Goal: Task Accomplishment & Management: Manage account settings

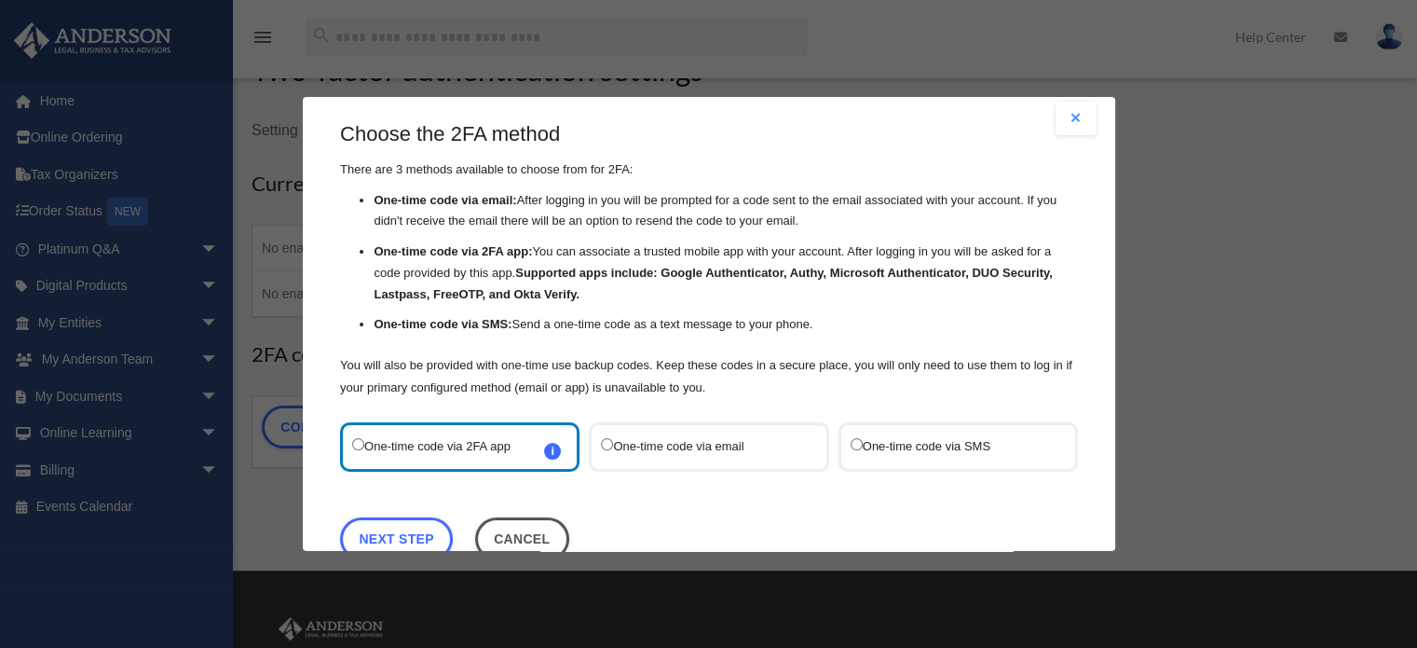
scroll to position [60, 0]
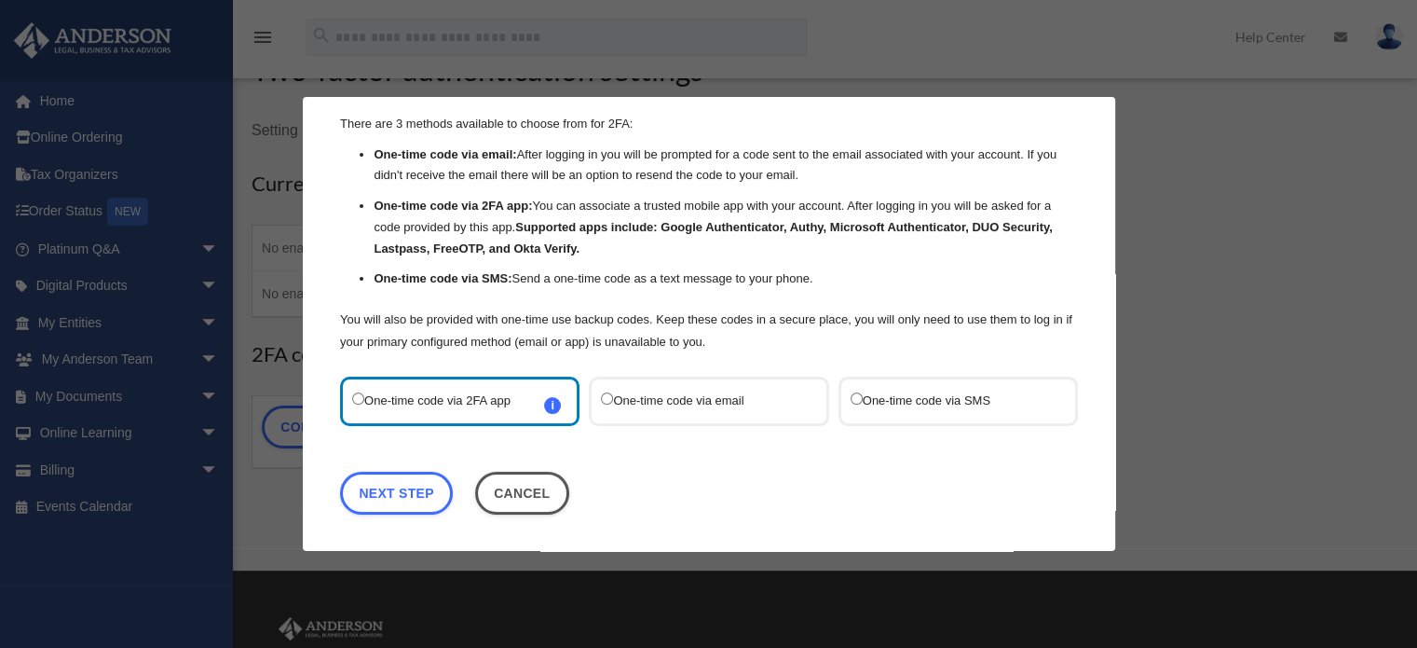
click at [884, 399] on label "One-time code via SMS" at bounding box center [948, 401] width 197 height 25
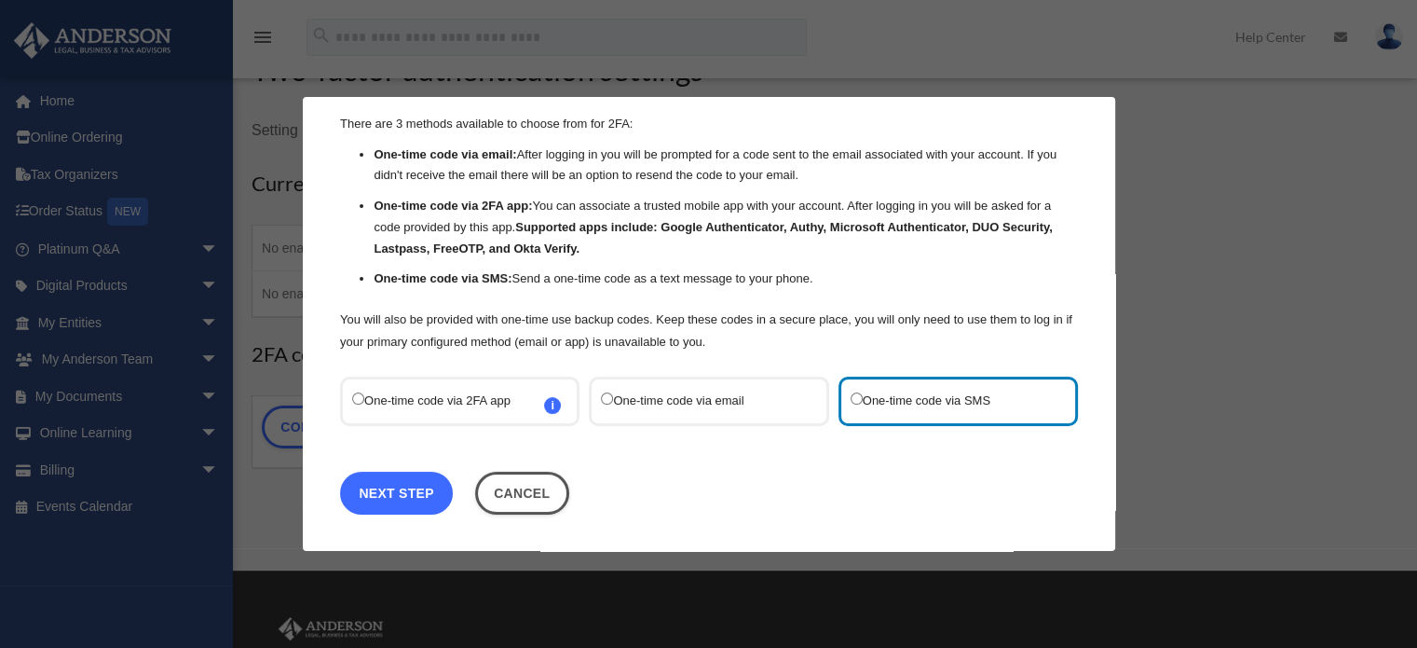
click at [418, 498] on link "Next Step" at bounding box center [396, 492] width 113 height 43
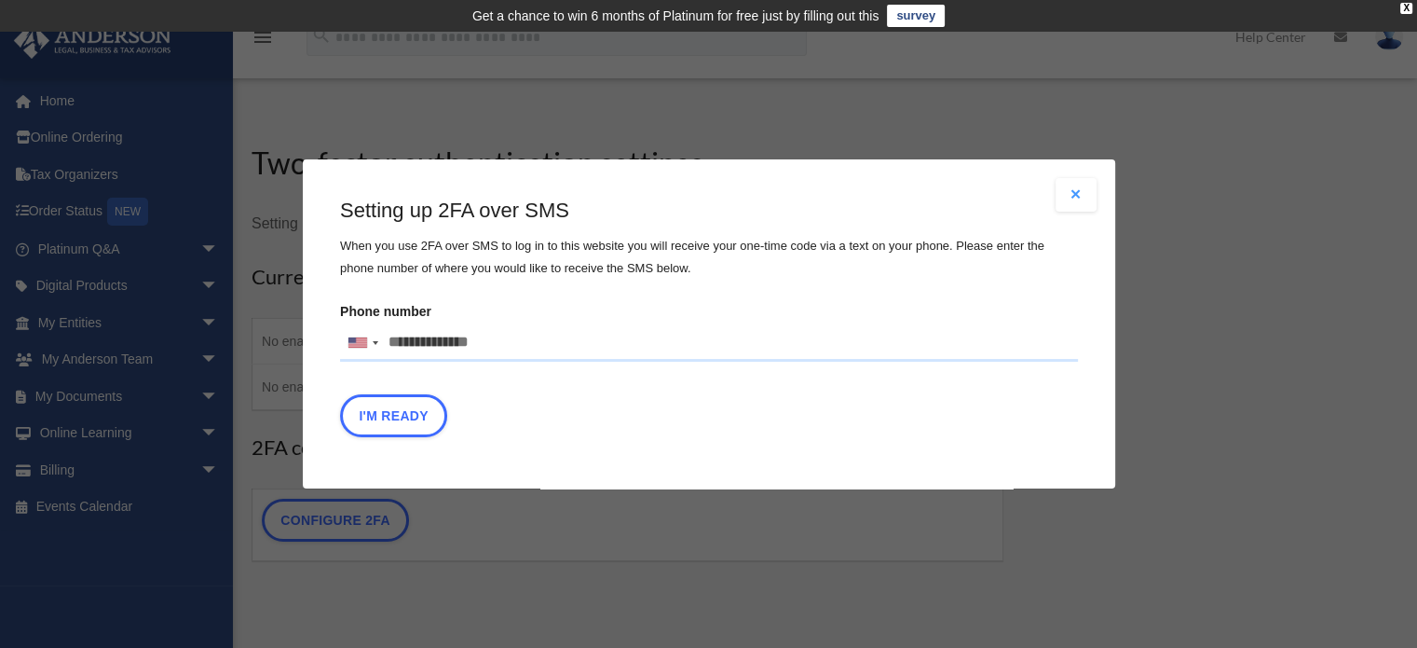
click at [406, 349] on input "Phone number United States +1 United Kingdom +44 Afghanistan (‫افغانستان‬‎) +93…" at bounding box center [709, 342] width 738 height 37
type input "**********"
click at [414, 405] on button "I'm Ready" at bounding box center [393, 415] width 107 height 43
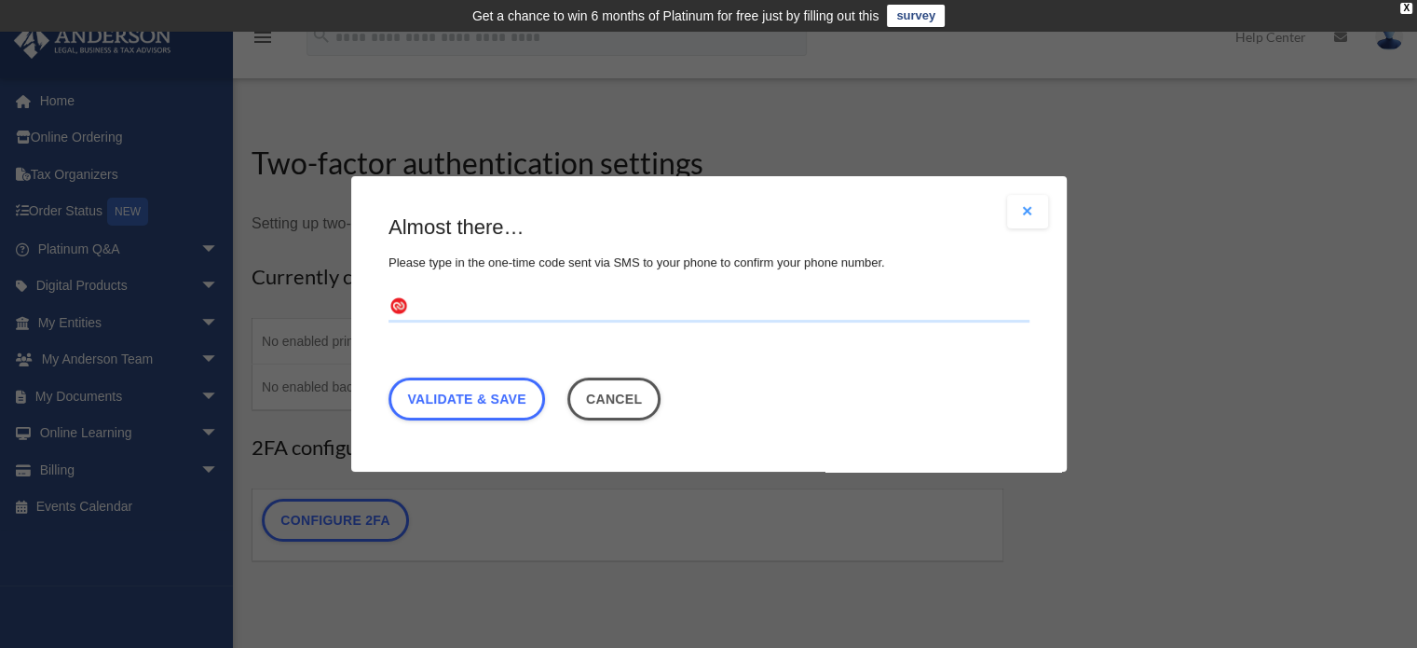
click at [487, 308] on input "text" at bounding box center [709, 308] width 641 height 30
type input "******"
click at [484, 403] on link "Validate & Save" at bounding box center [467, 398] width 157 height 43
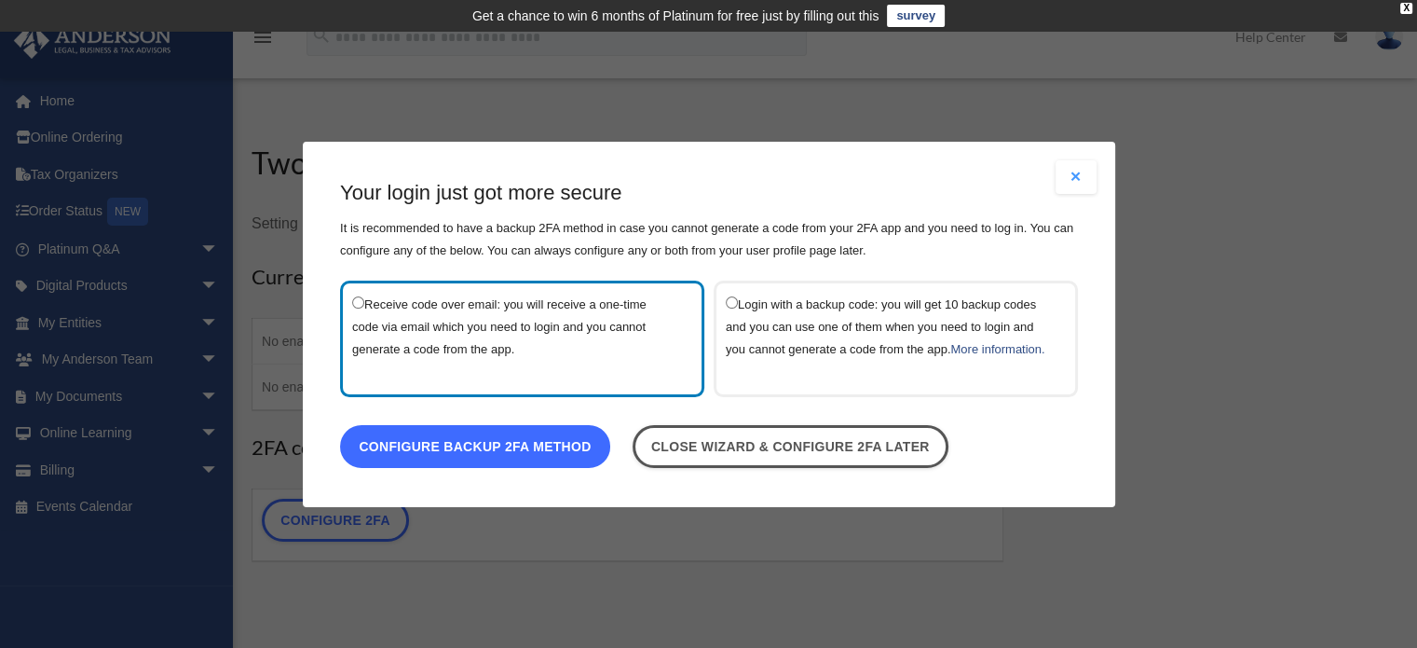
click at [502, 448] on link "Configure backup 2FA method" at bounding box center [475, 445] width 270 height 43
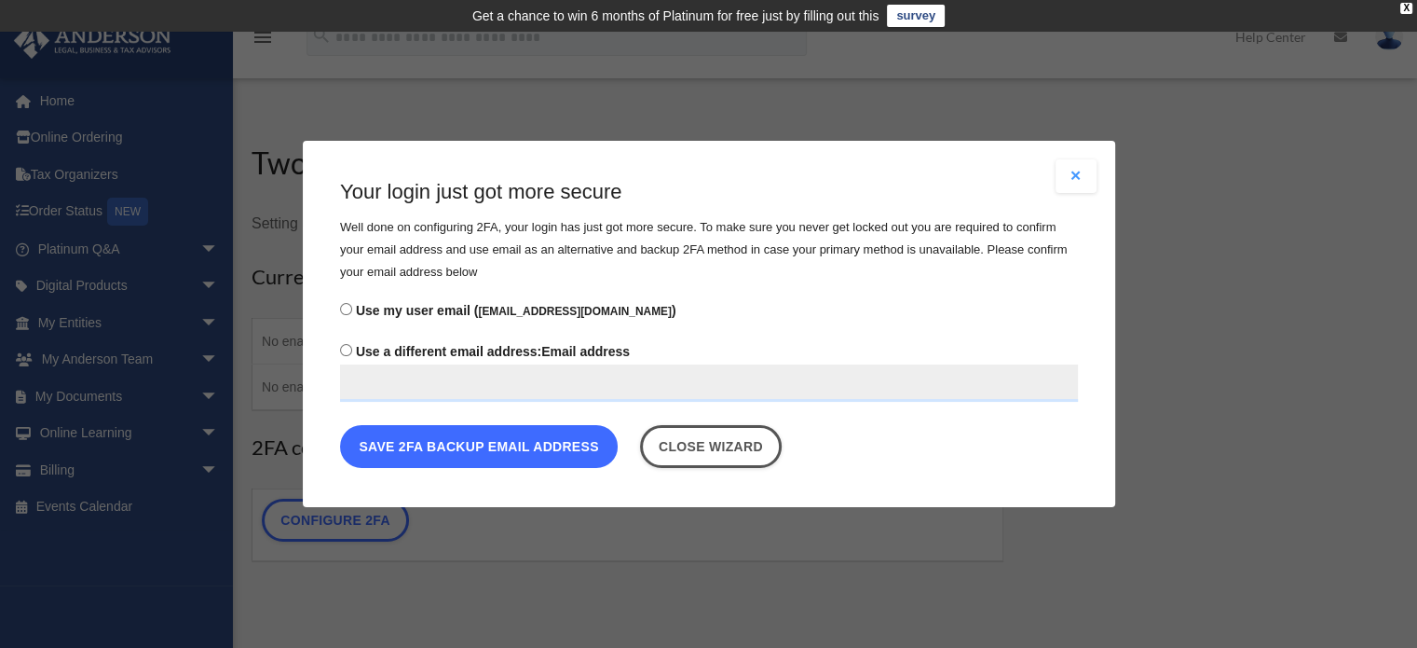
click at [515, 451] on button "Save 2FA backup email address" at bounding box center [479, 446] width 278 height 43
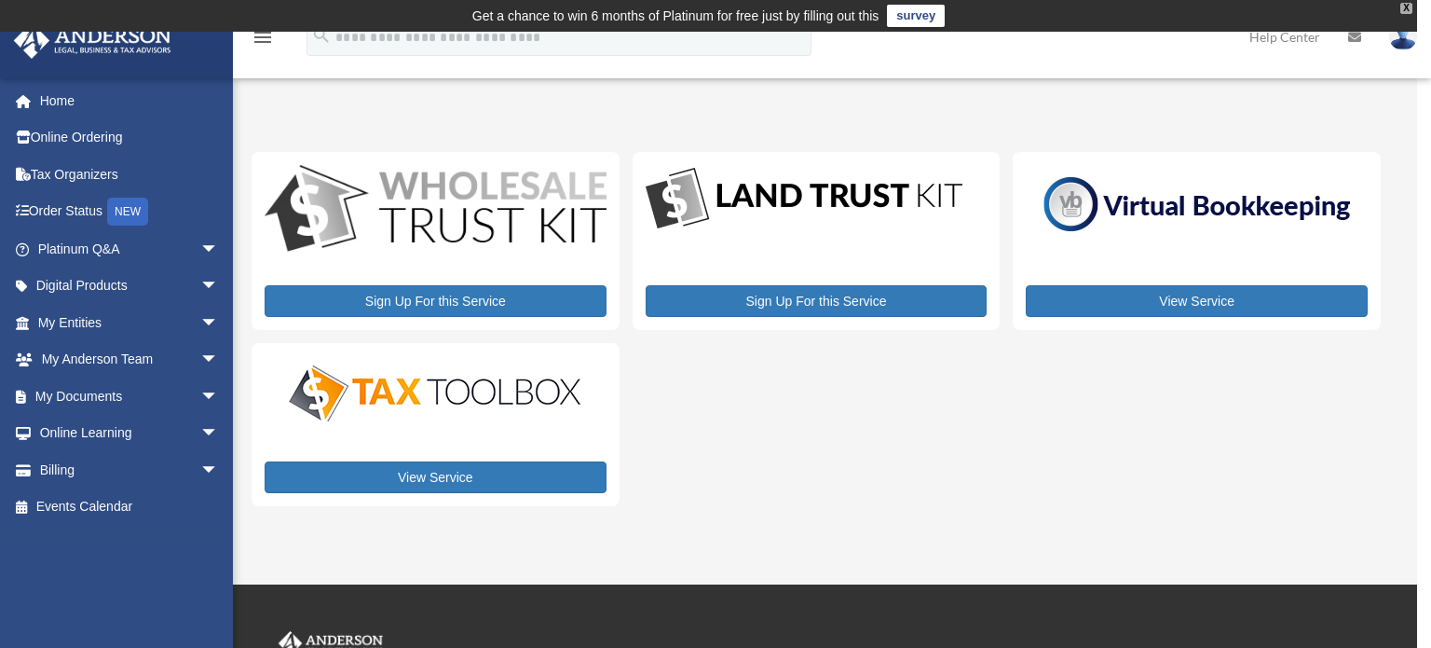
click at [1410, 7] on div "X" at bounding box center [1406, 8] width 12 height 11
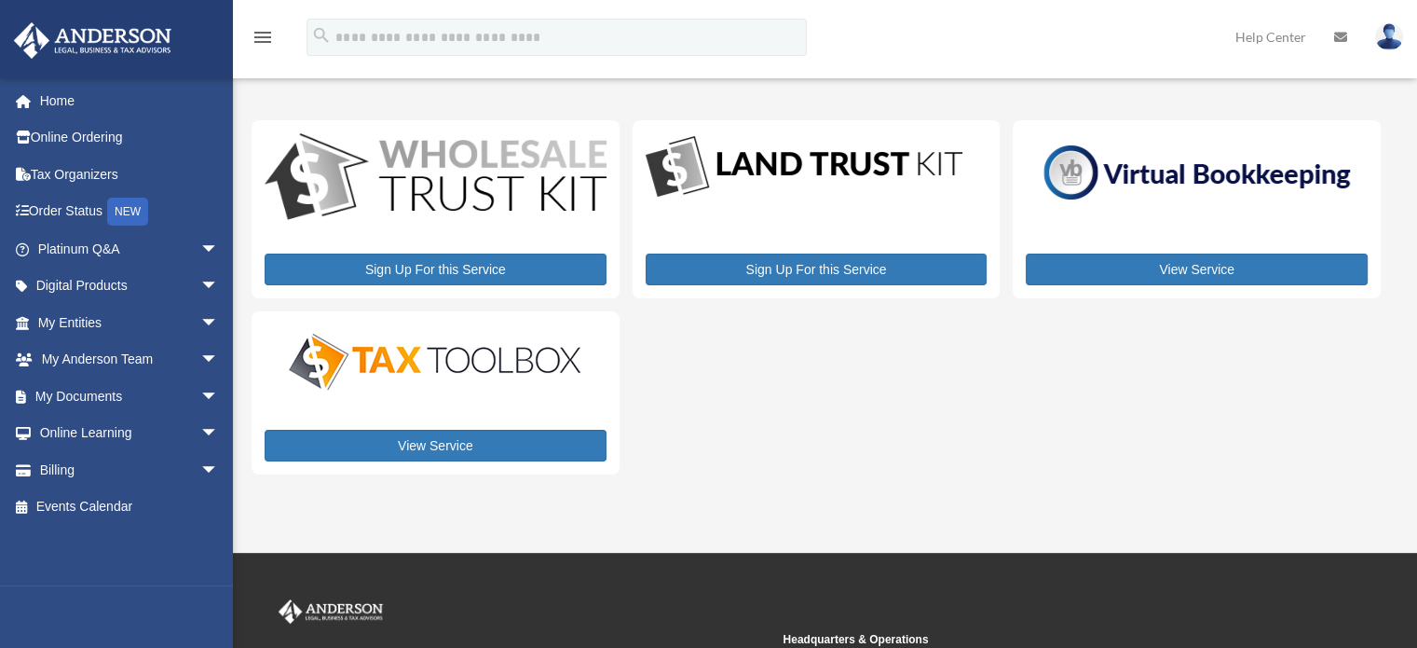
click at [1390, 40] on img at bounding box center [1389, 36] width 28 height 27
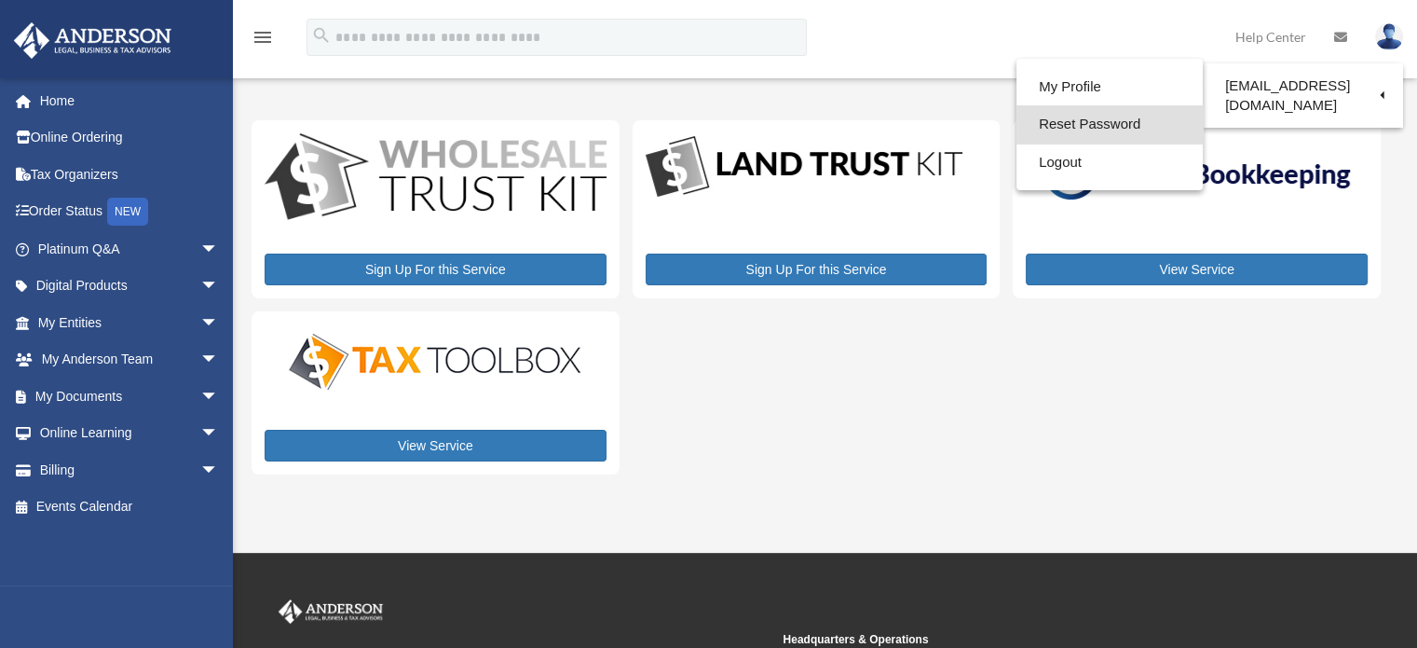
click at [1137, 130] on link "Reset Password" at bounding box center [1109, 124] width 186 height 38
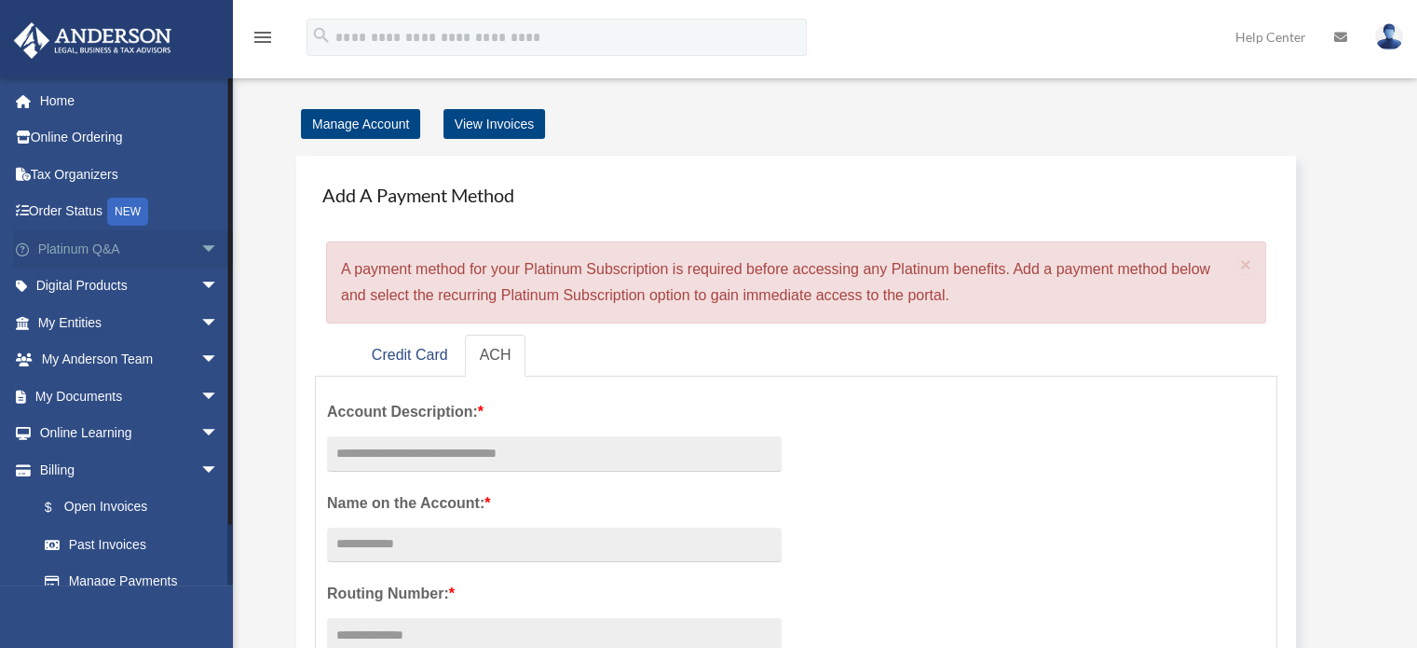
click at [200, 252] on span "arrow_drop_down" at bounding box center [218, 249] width 37 height 38
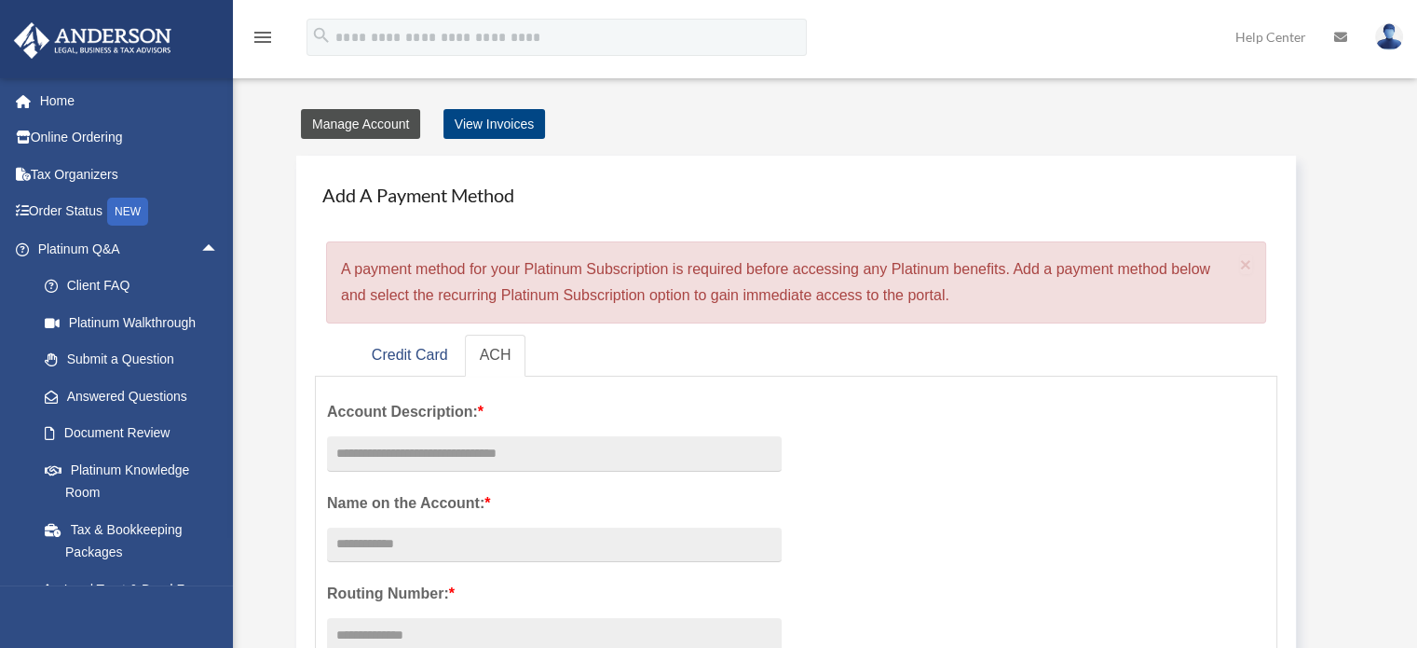
click at [374, 130] on link "Manage Account" at bounding box center [360, 124] width 119 height 30
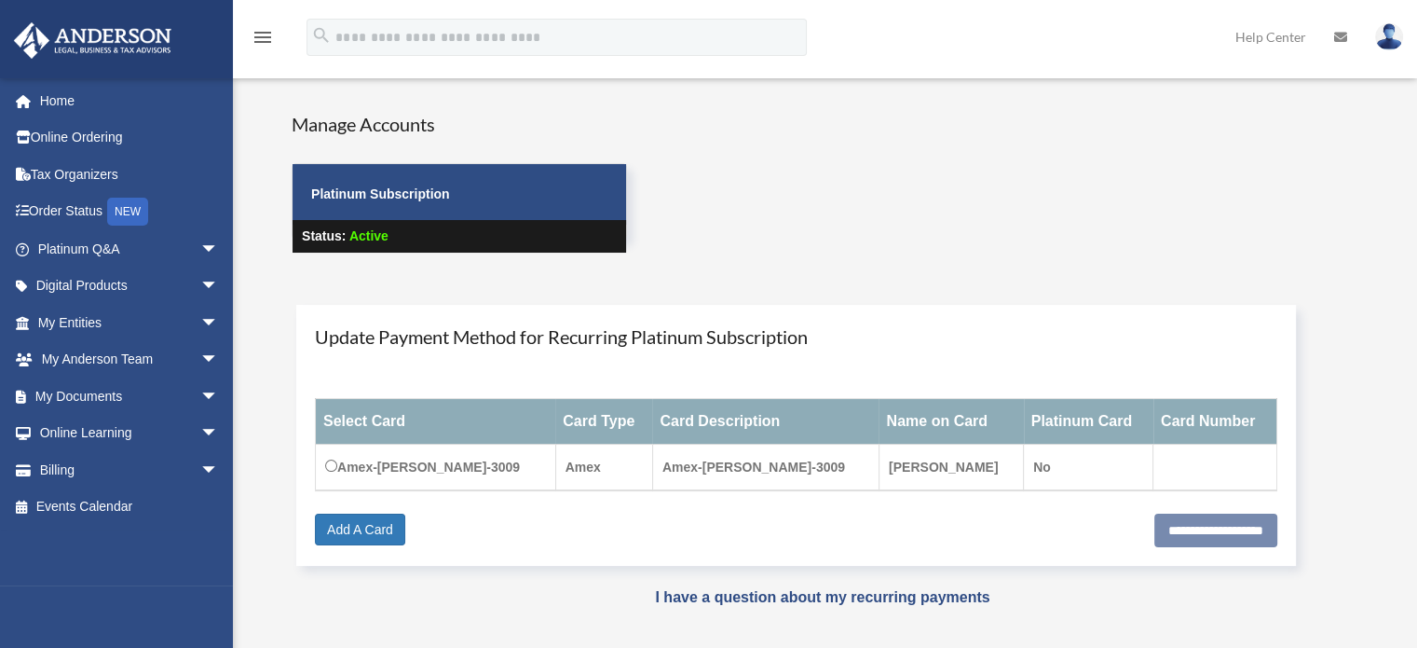
click at [56, 105] on link "Home" at bounding box center [130, 100] width 234 height 37
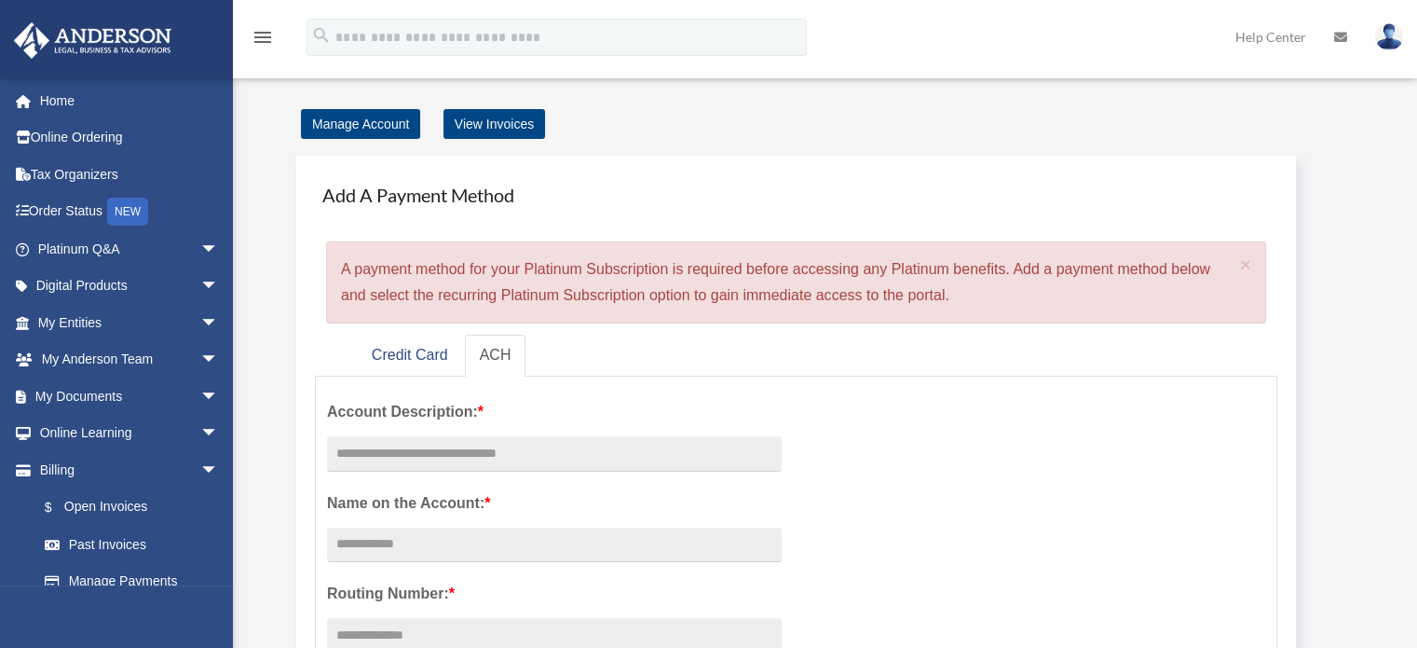
click at [266, 35] on icon "menu" at bounding box center [263, 37] width 22 height 22
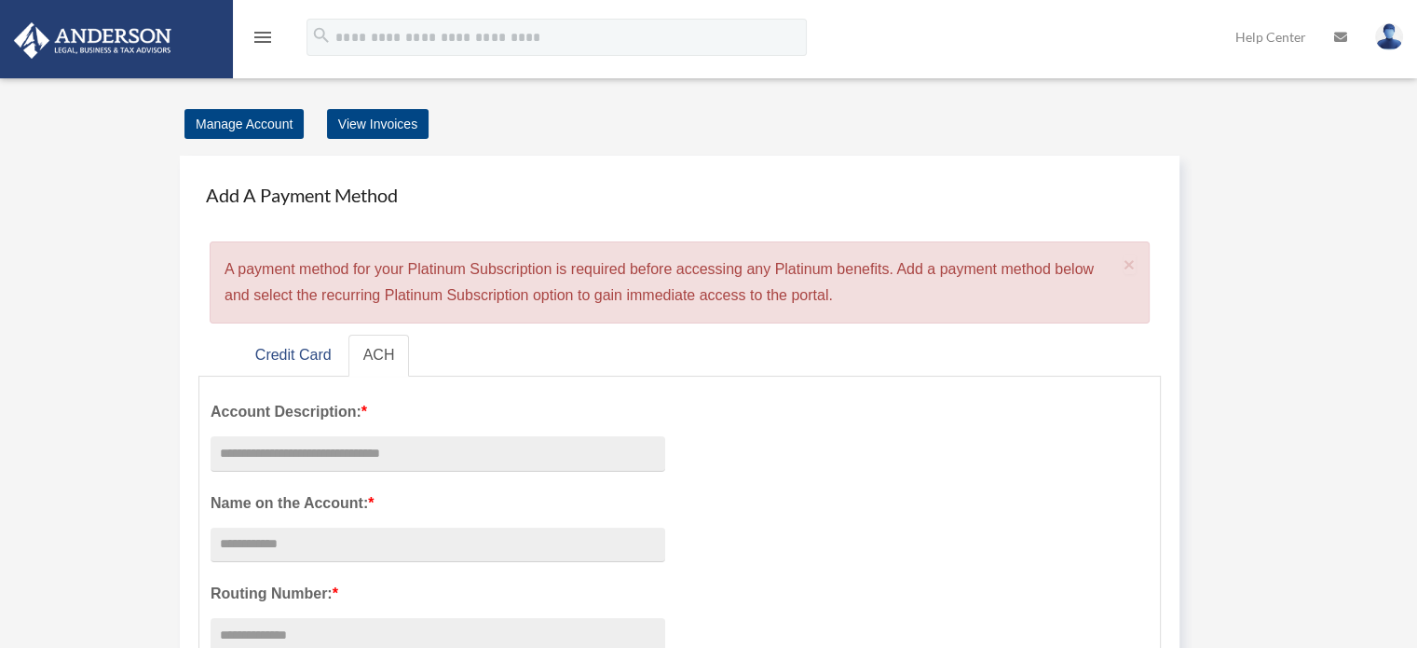
click at [266, 35] on icon "menu" at bounding box center [263, 37] width 22 height 22
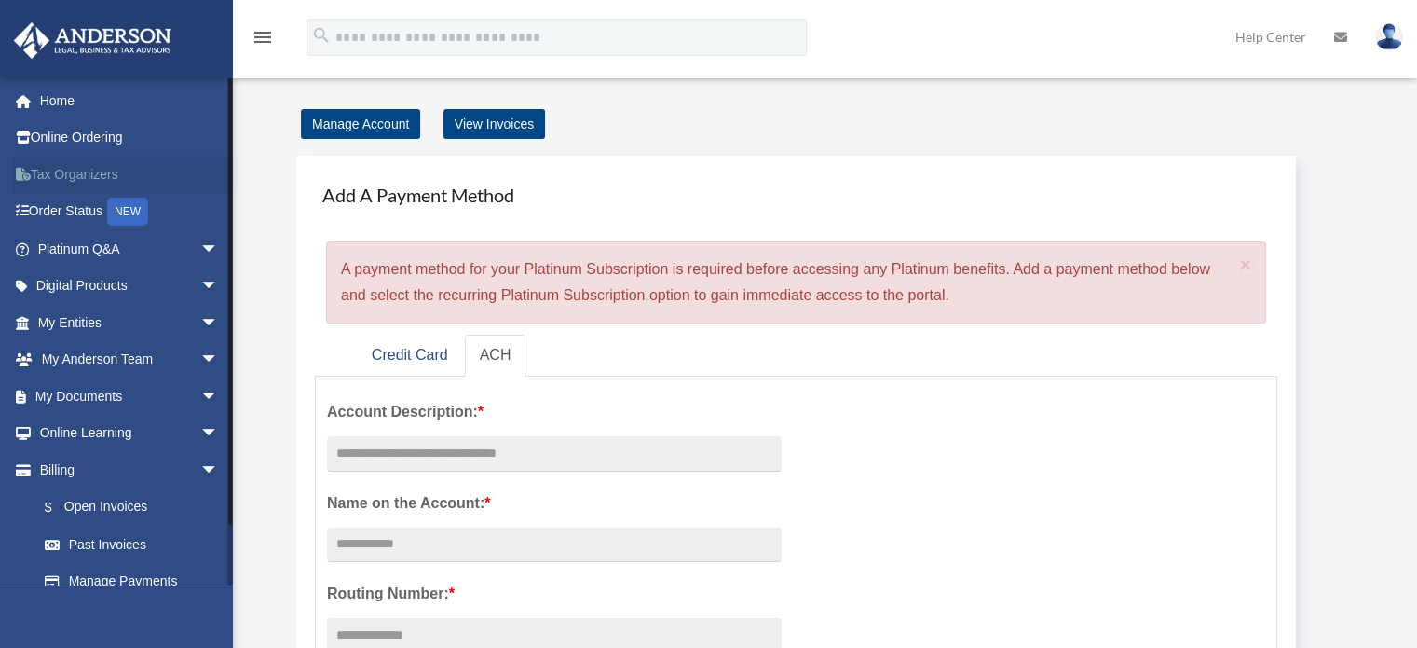
click at [115, 180] on link "Tax Organizers" at bounding box center [130, 174] width 234 height 37
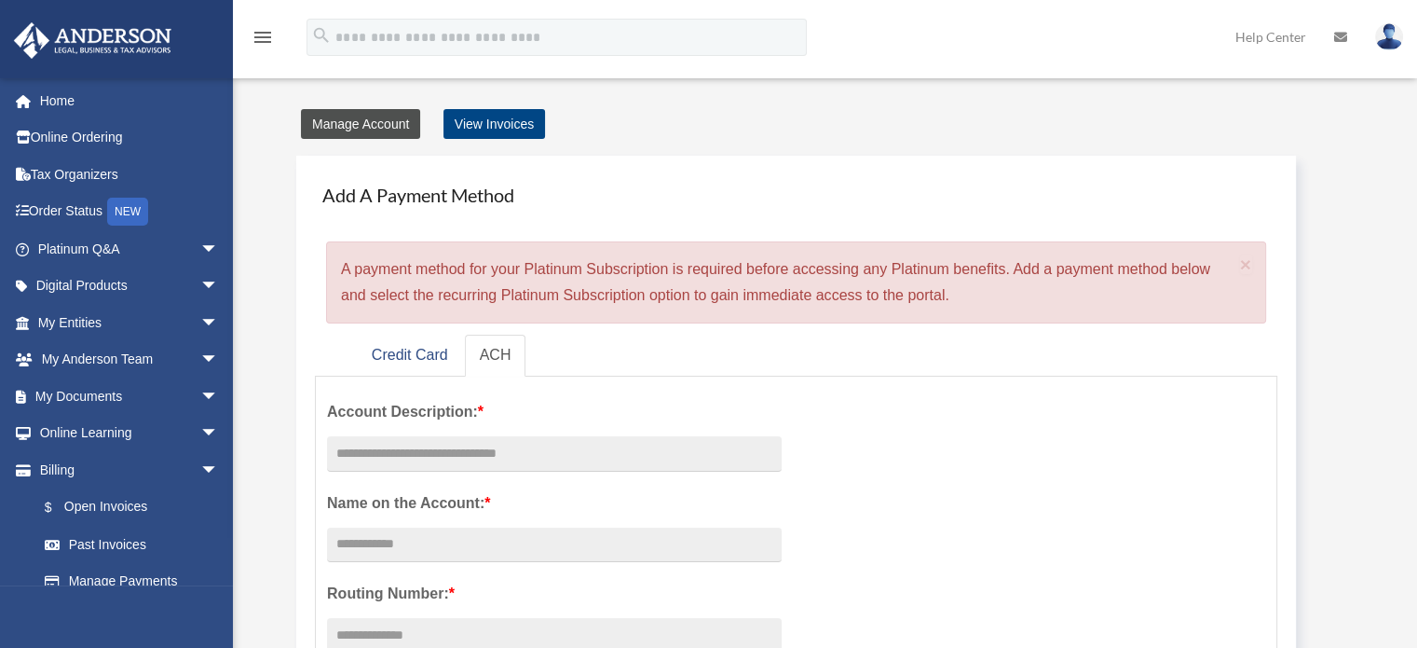
click at [333, 118] on link "Manage Account" at bounding box center [360, 124] width 119 height 30
click at [466, 122] on link "View Invoices" at bounding box center [494, 124] width 102 height 30
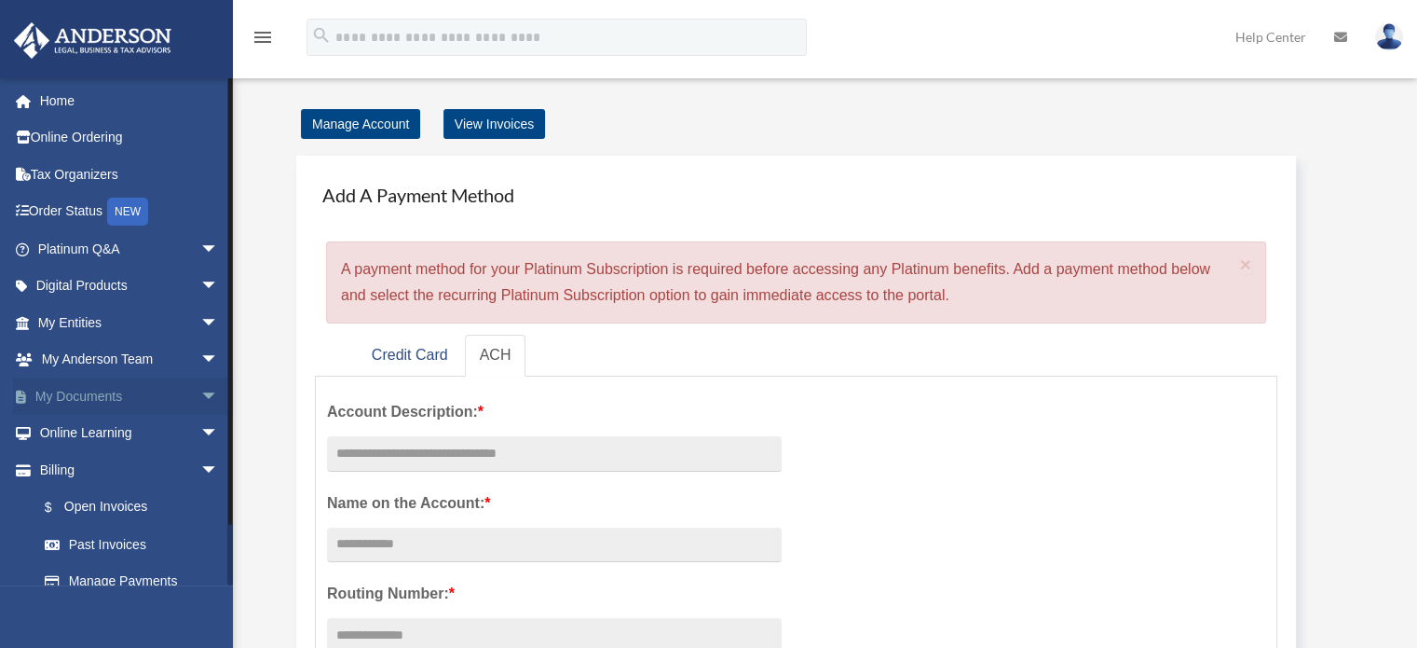
click at [200, 390] on span "arrow_drop_down" at bounding box center [218, 396] width 37 height 38
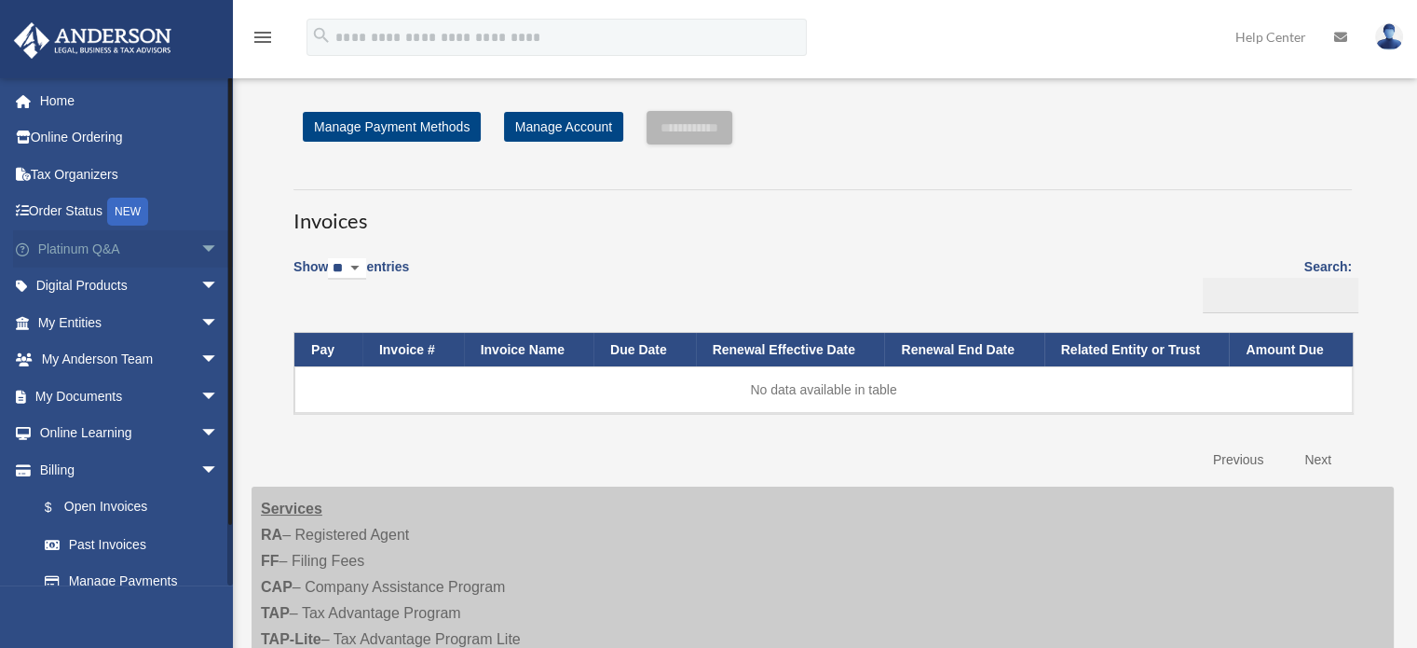
click at [200, 249] on span "arrow_drop_down" at bounding box center [218, 249] width 37 height 38
